Goal: Task Accomplishment & Management: Manage account settings

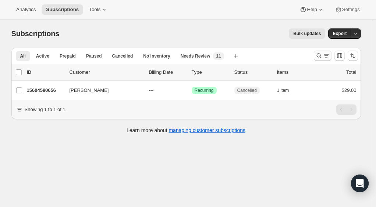
click at [320, 55] on icon "Search and filter results" at bounding box center [319, 55] width 7 height 7
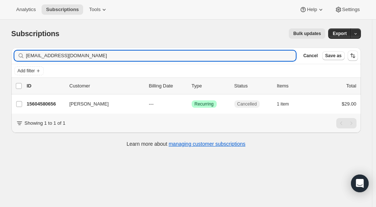
drag, startPoint x: 102, startPoint y: 57, endPoint x: 21, endPoint y: 54, distance: 81.5
click at [21, 54] on div "[EMAIL_ADDRESS][DOMAIN_NAME] Clear" at bounding box center [155, 55] width 282 height 10
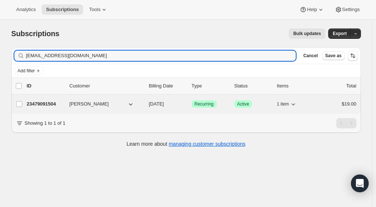
type input "[EMAIL_ADDRESS][DOMAIN_NAME]"
click at [49, 107] on div "23479091504 [PERSON_NAME] [DATE] Success Recurring Success Active 1 item $19.00" at bounding box center [192, 104] width 330 height 10
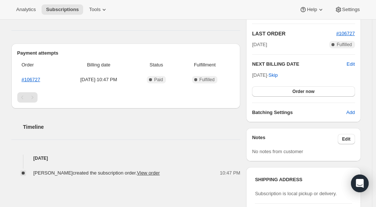
scroll to position [147, 0]
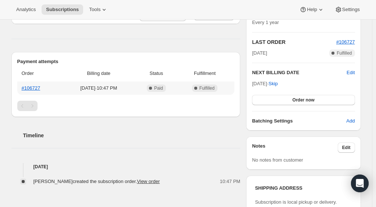
drag, startPoint x: 76, startPoint y: 88, endPoint x: 105, endPoint y: 91, distance: 28.5
click at [105, 91] on td "[DATE] · 10:47 PM" at bounding box center [99, 87] width 74 height 13
copy span "[DATE]"
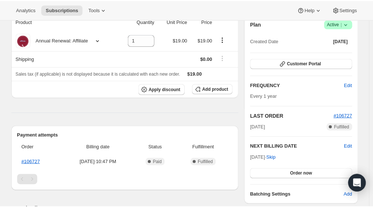
scroll to position [0, 0]
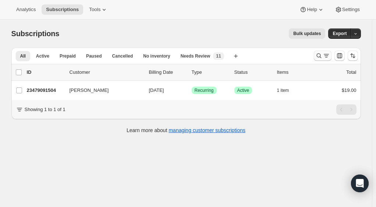
click at [318, 54] on icon "Search and filter results" at bounding box center [319, 55] width 7 height 7
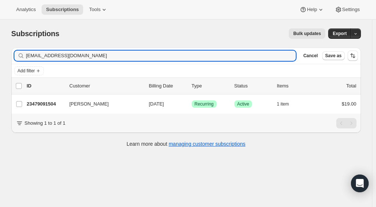
drag, startPoint x: 105, startPoint y: 57, endPoint x: 19, endPoint y: 55, distance: 86.2
click at [19, 55] on div "typeonegative05@yahoo.com Clear" at bounding box center [155, 55] width 282 height 10
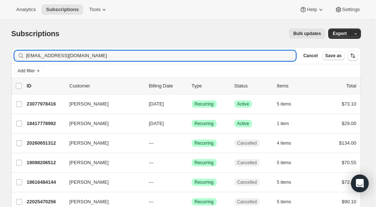
type input "1crazynaillady@gmail.com"
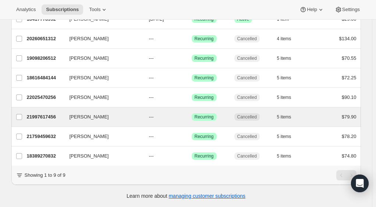
scroll to position [35, 0]
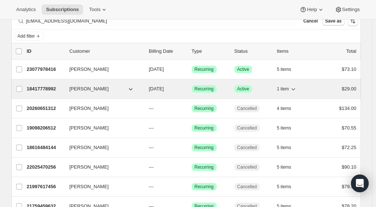
click at [38, 88] on p "18417778992" at bounding box center [45, 88] width 37 height 7
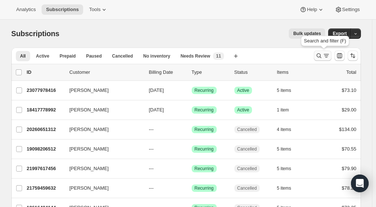
click at [317, 55] on icon "Search and filter results" at bounding box center [319, 55] width 7 height 7
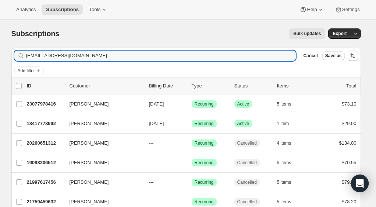
drag, startPoint x: 95, startPoint y: 55, endPoint x: 23, endPoint y: 52, distance: 72.2
click at [23, 52] on div "1crazynaillady@gmail.com Clear" at bounding box center [155, 55] width 282 height 10
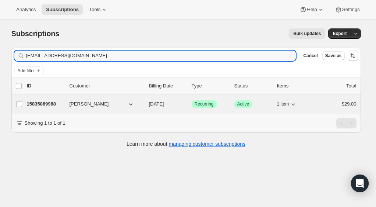
type input "rondawalshschwab@gmail.com"
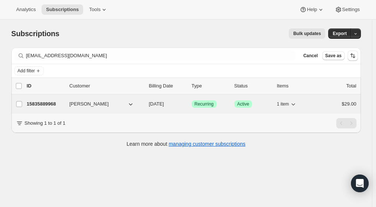
click at [54, 99] on div "15835889968 Ronda Walsh Schwab 08/19/2025 Success Recurring Success Active 1 it…" at bounding box center [192, 104] width 330 height 10
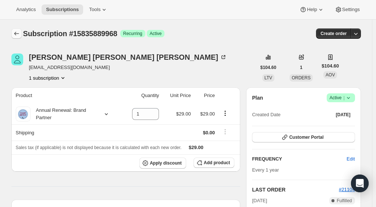
click at [16, 36] on icon "Subscriptions" at bounding box center [16, 33] width 7 height 7
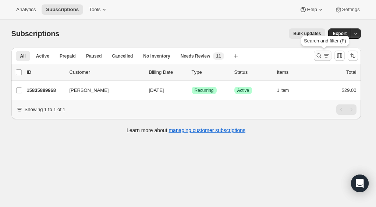
click at [325, 54] on icon "Search and filter results" at bounding box center [326, 55] width 7 height 7
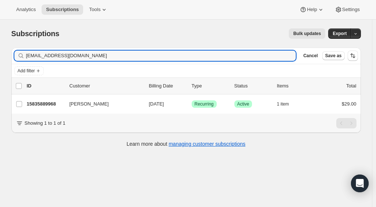
drag, startPoint x: 41, startPoint y: 54, endPoint x: 1, endPoint y: 54, distance: 39.8
click at [1, 54] on div "Subscriptions. This page is ready Subscriptions Bulk updates More actions Bulk …" at bounding box center [186, 123] width 372 height 207
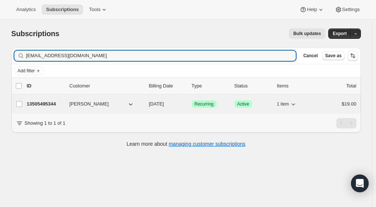
type input "mamccoyslp@gmail.com"
click at [74, 105] on span "Melissa McCoy" at bounding box center [89, 103] width 39 height 7
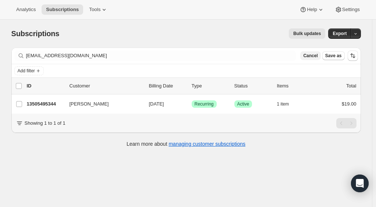
click at [315, 56] on span "Cancel" at bounding box center [310, 56] width 14 height 6
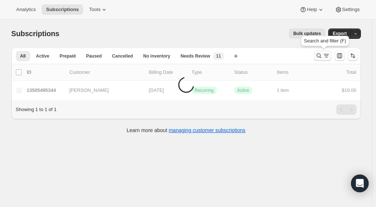
click at [317, 54] on icon "Search and filter results" at bounding box center [319, 55] width 7 height 7
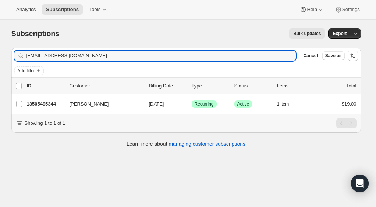
type input "mamccoyslp@gmail.com"
